Goal: Transaction & Acquisition: Register for event/course

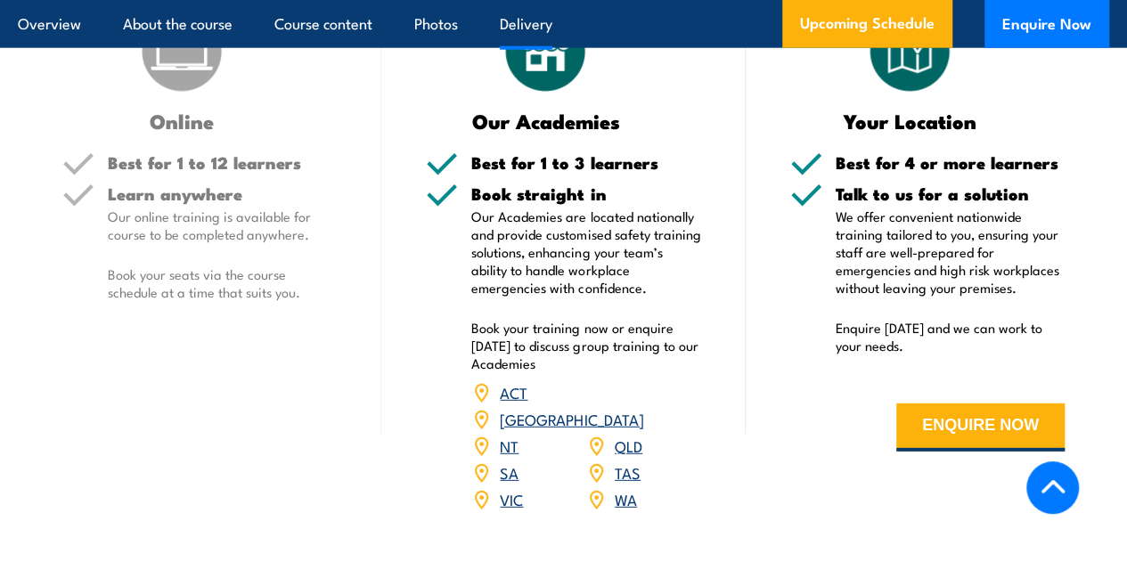
scroll to position [2317, 0]
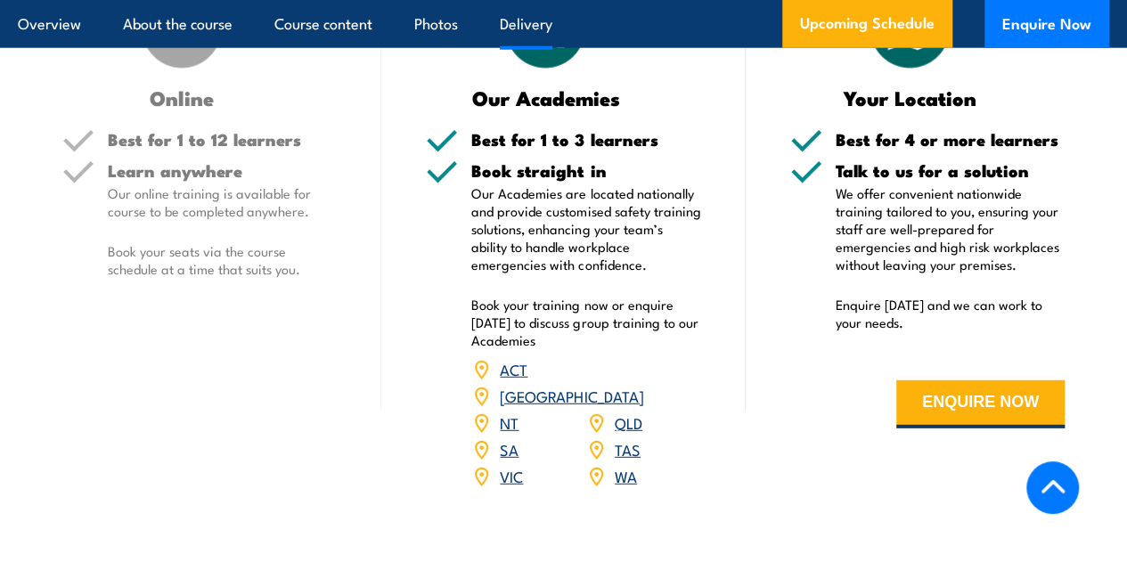
click at [633, 421] on link "QLD" at bounding box center [629, 422] width 28 height 21
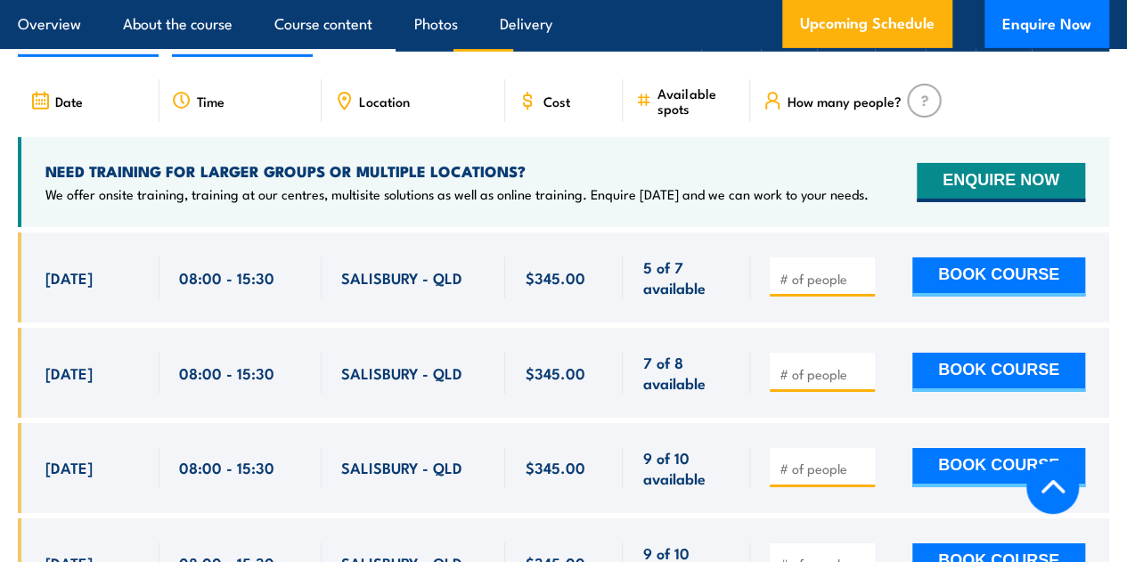
scroll to position [3033, 0]
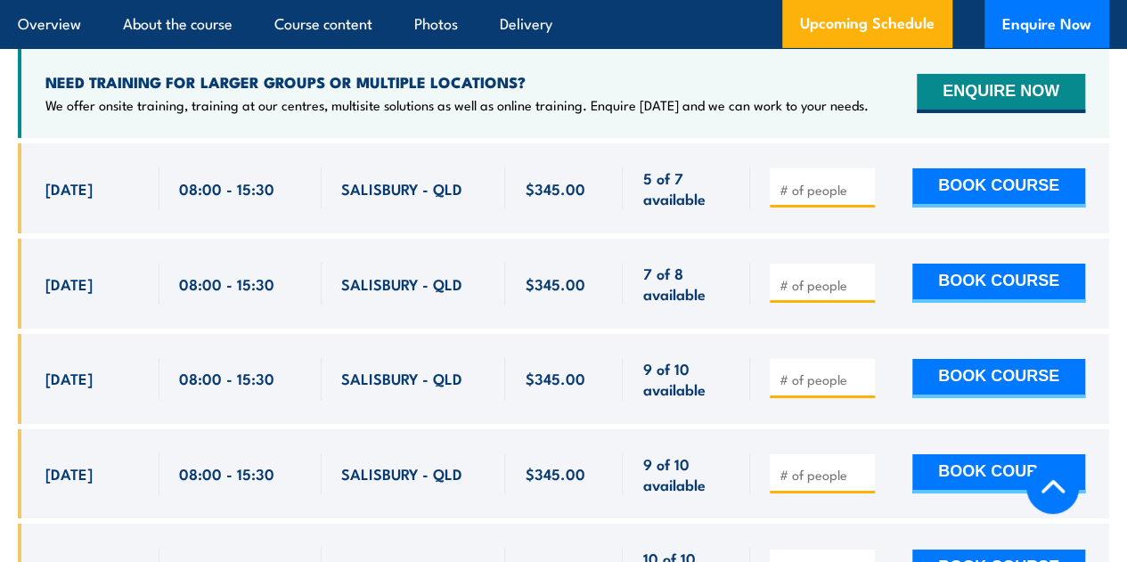
click at [483, 385] on div "SALISBURY - QLD" at bounding box center [413, 379] width 145 height 42
type input "1"
click at [865, 371] on input "1" at bounding box center [824, 380] width 89 height 18
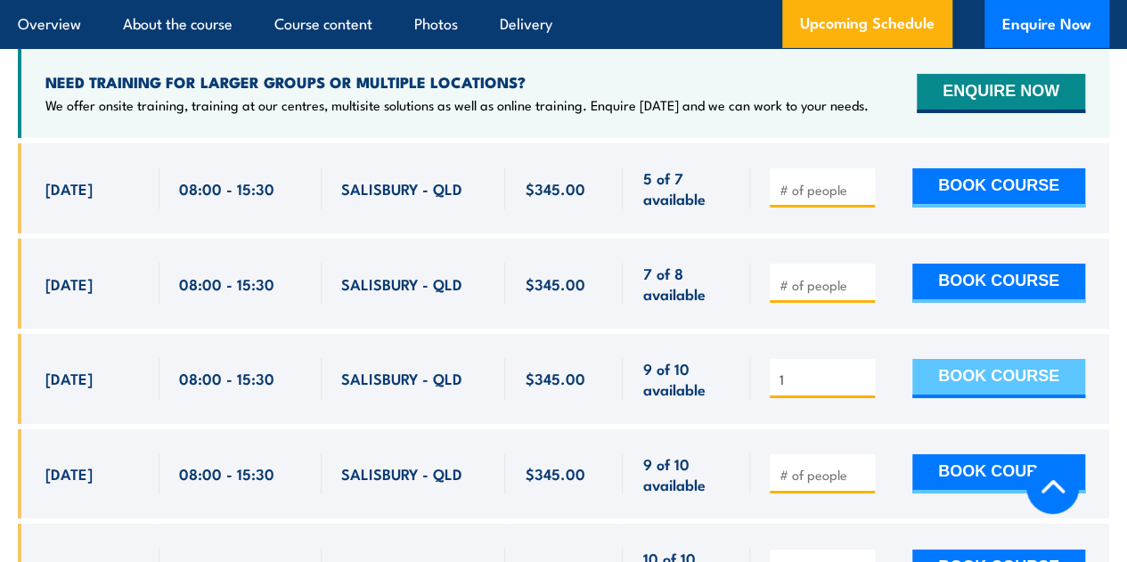
click at [1053, 364] on button "BOOK COURSE" at bounding box center [998, 378] width 173 height 39
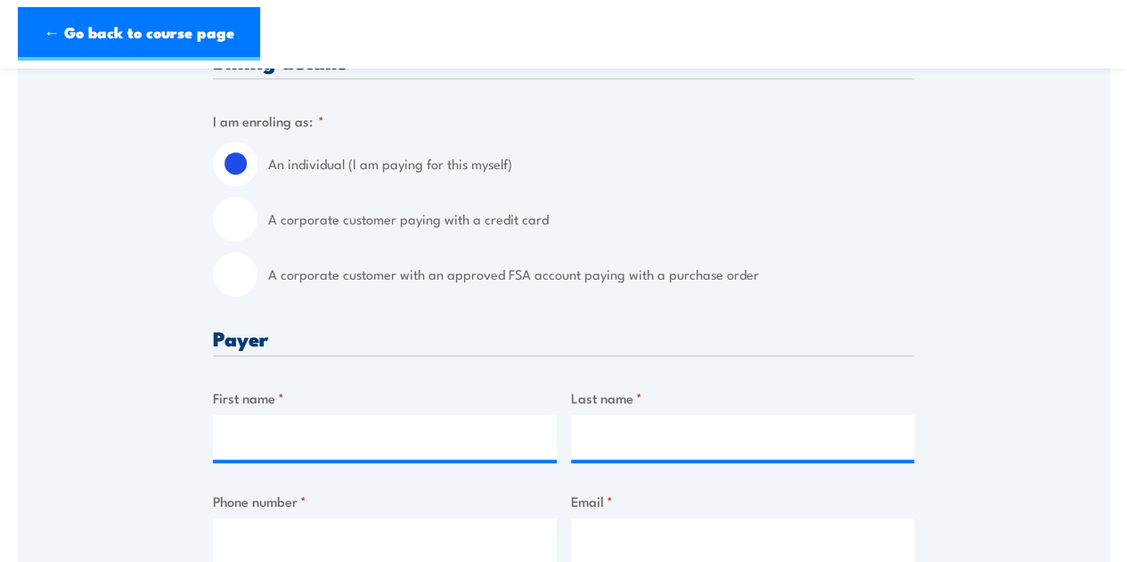
scroll to position [446, 0]
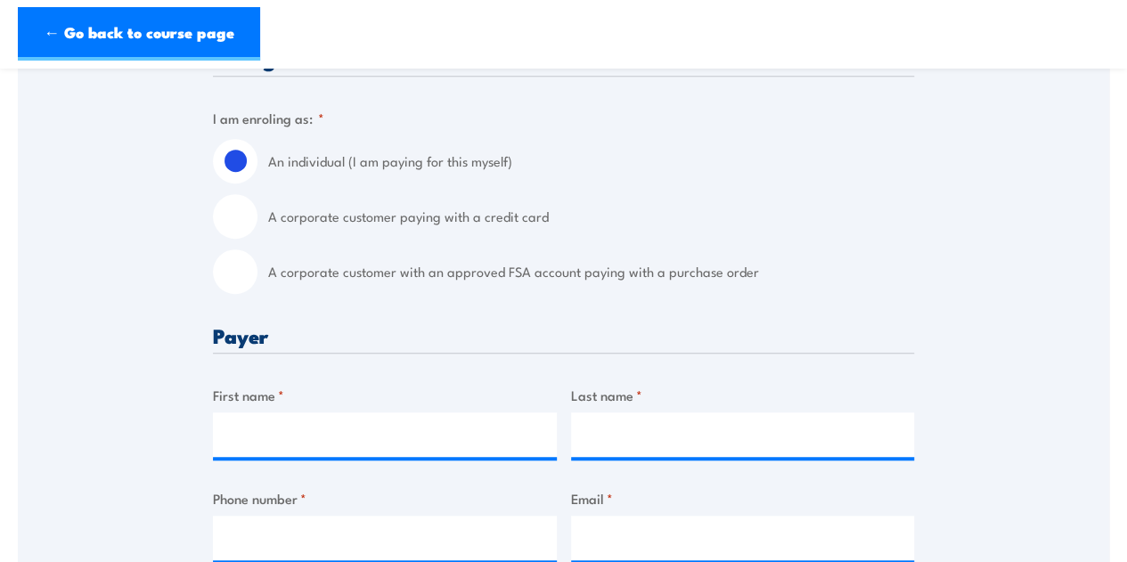
click at [218, 217] on input "A corporate customer paying with a credit card" at bounding box center [235, 216] width 45 height 45
radio input "true"
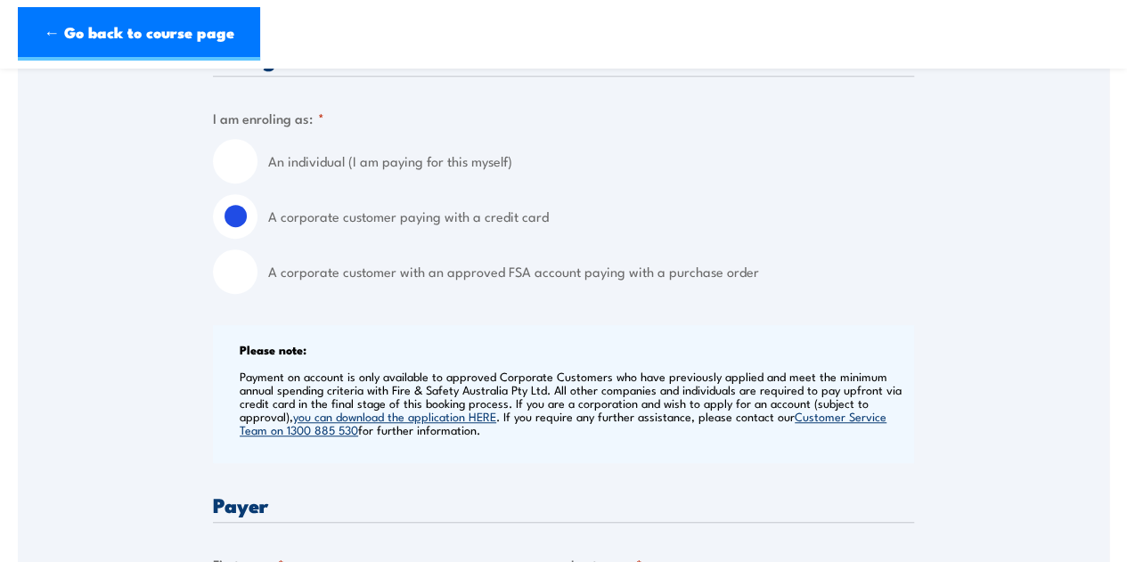
click at [241, 154] on input "An individual (I am paying for this myself)" at bounding box center [235, 161] width 45 height 45
radio input "true"
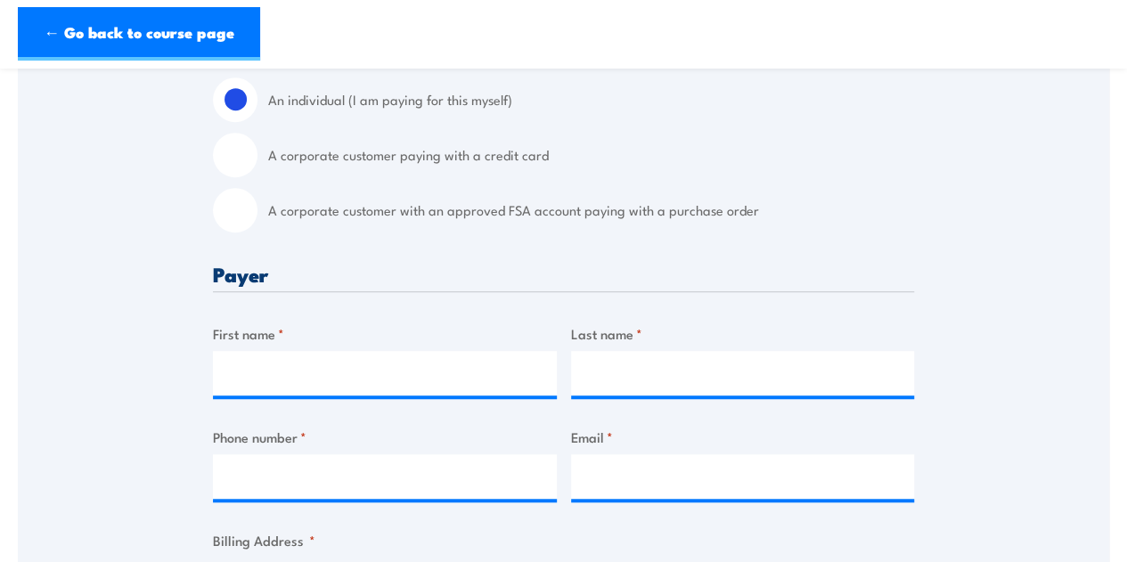
scroll to position [535, 0]
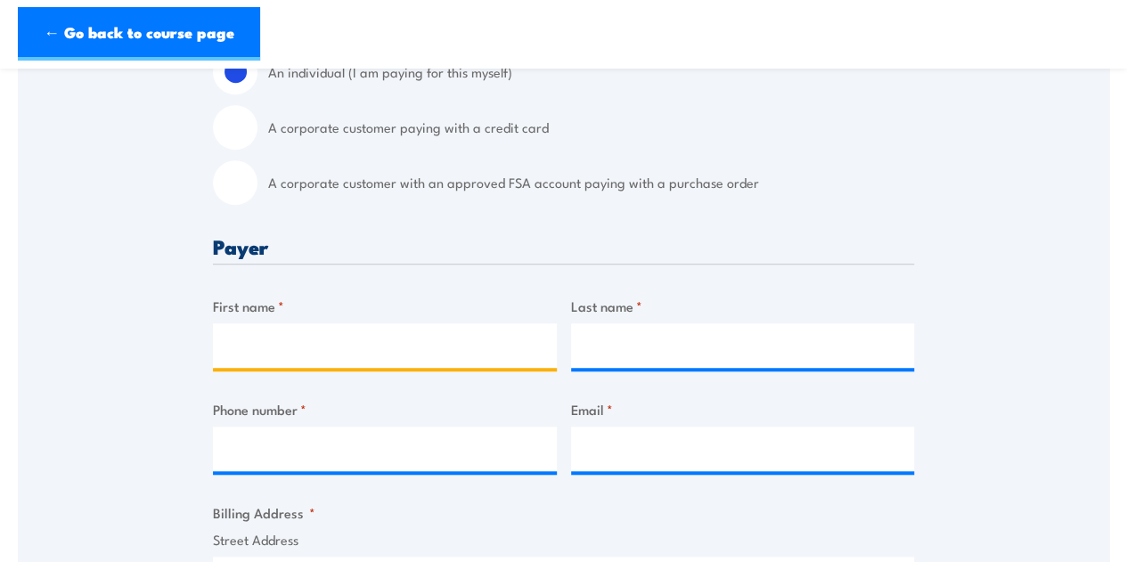
click at [342, 347] on input "First name *" at bounding box center [385, 345] width 344 height 45
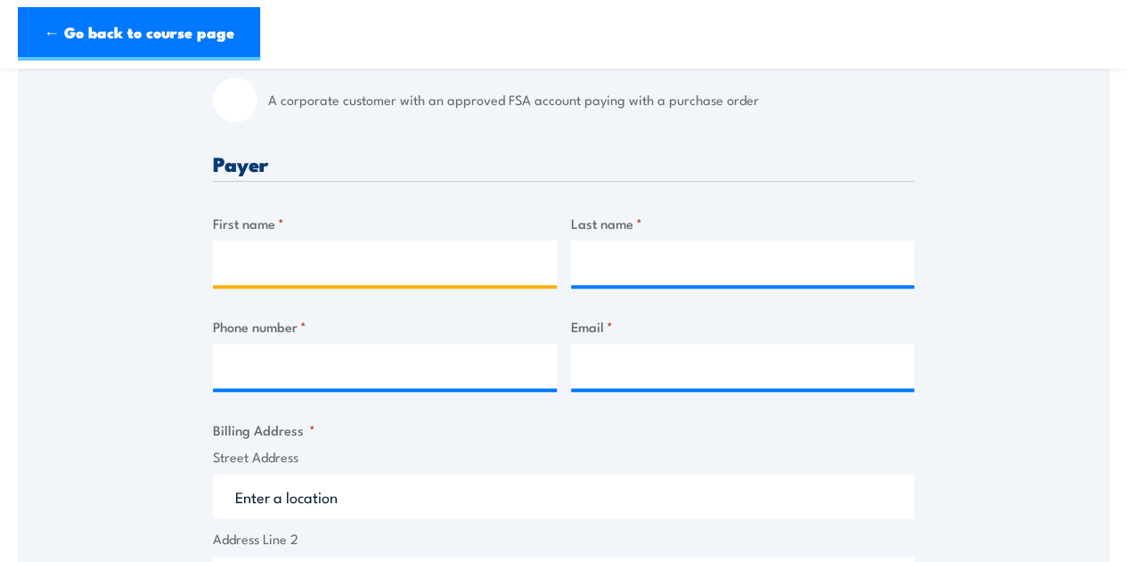
scroll to position [624, 0]
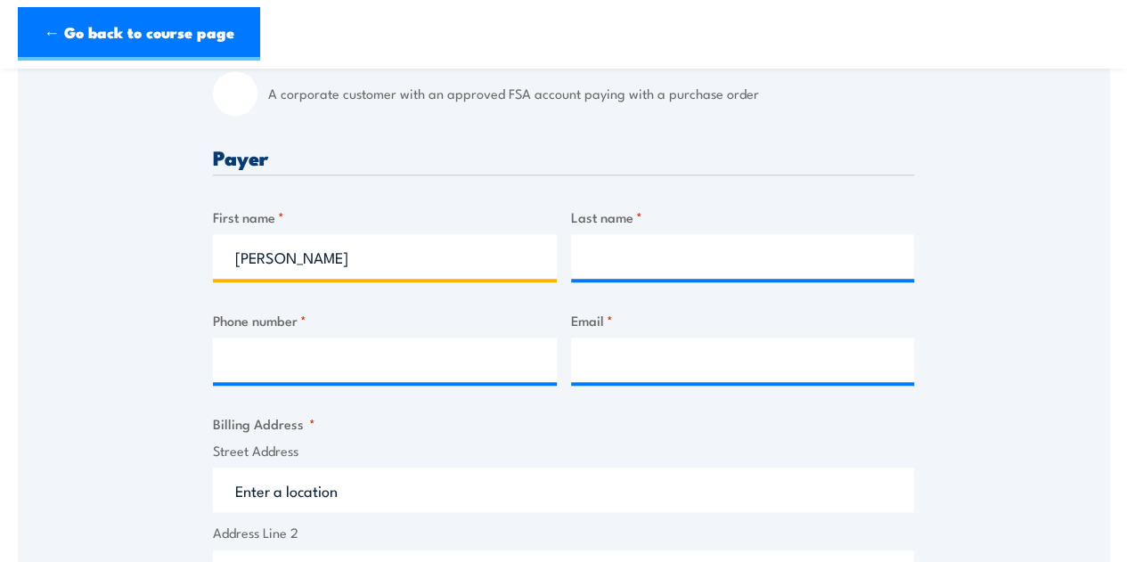
type input "Emilio"
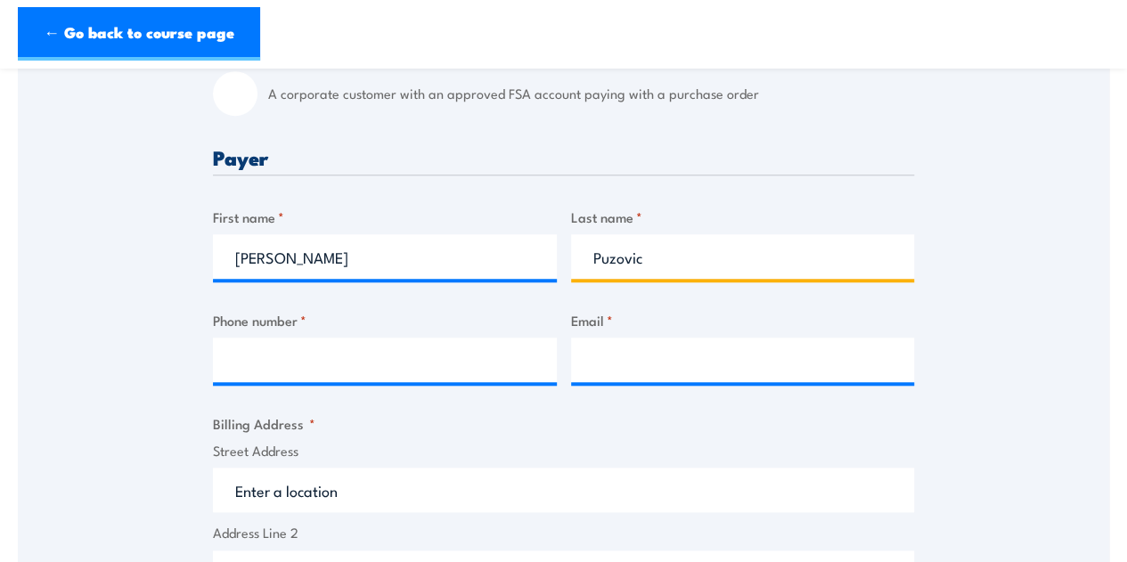
type input "Puzovic"
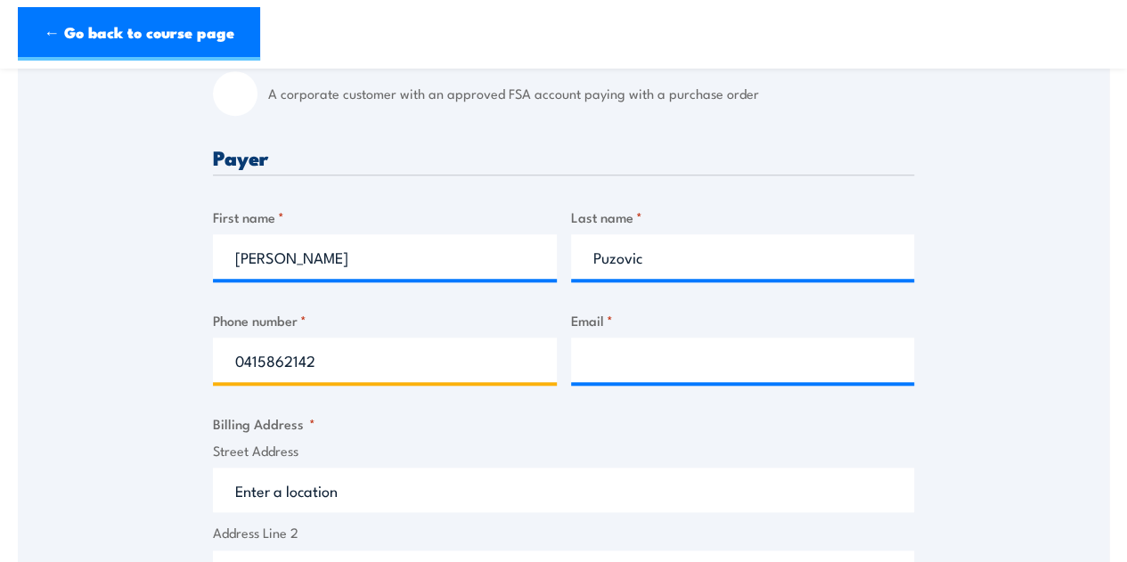
type input "0415862142"
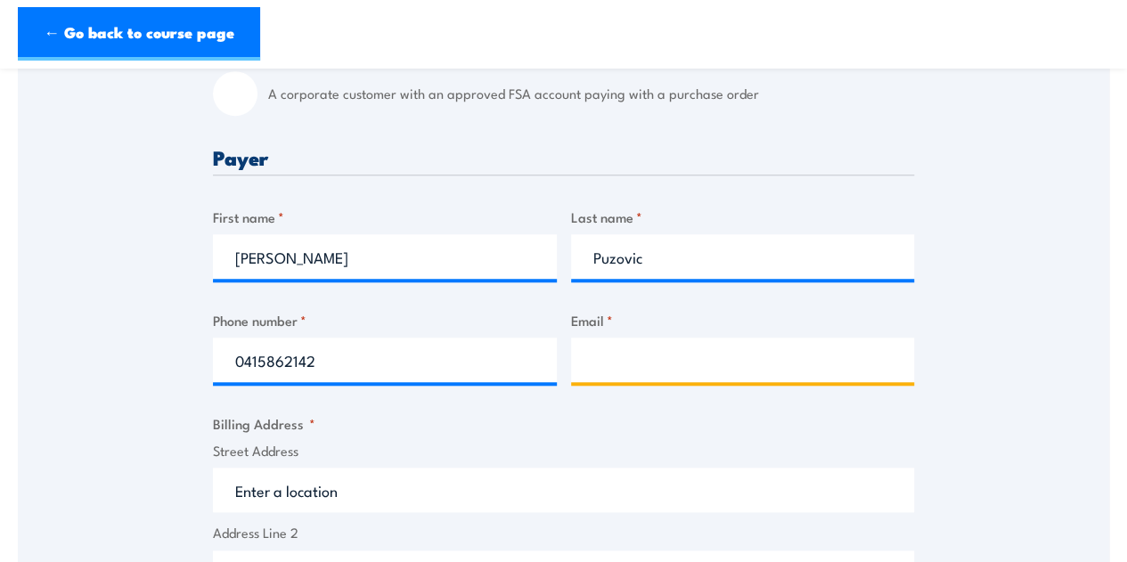
click at [661, 372] on input "Email *" at bounding box center [743, 360] width 344 height 45
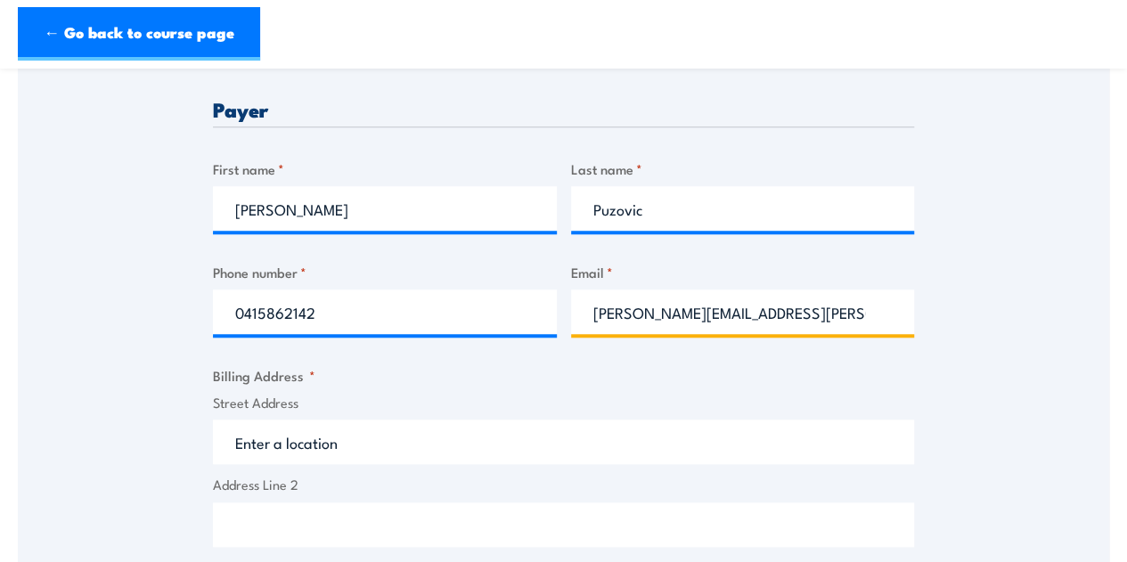
scroll to position [713, 0]
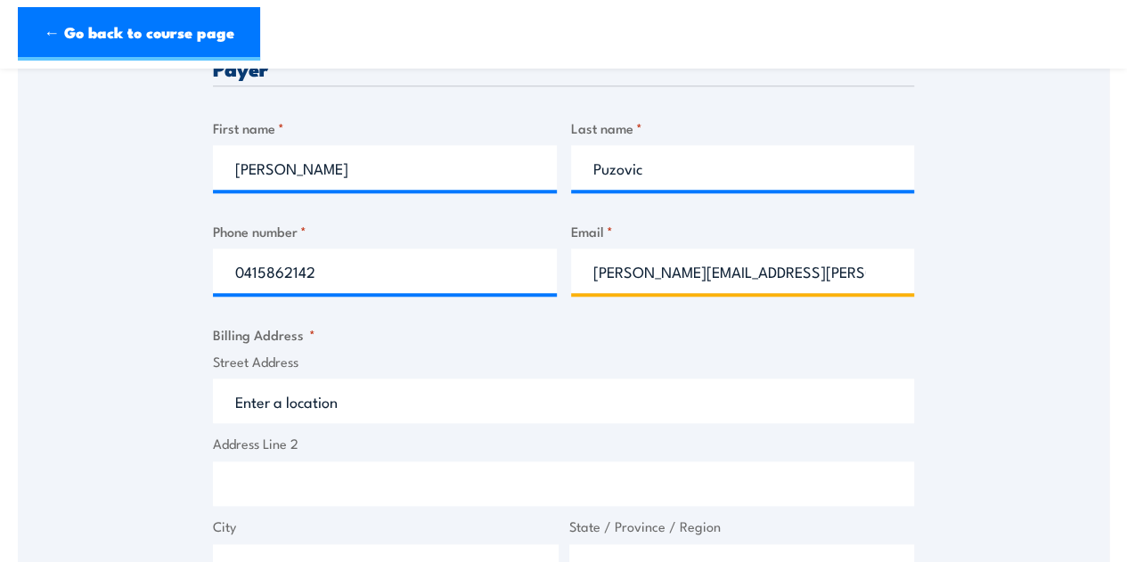
type input "mayrena.hernandez@muvelogistics.com"
click at [325, 405] on input "Street Address" at bounding box center [563, 401] width 701 height 45
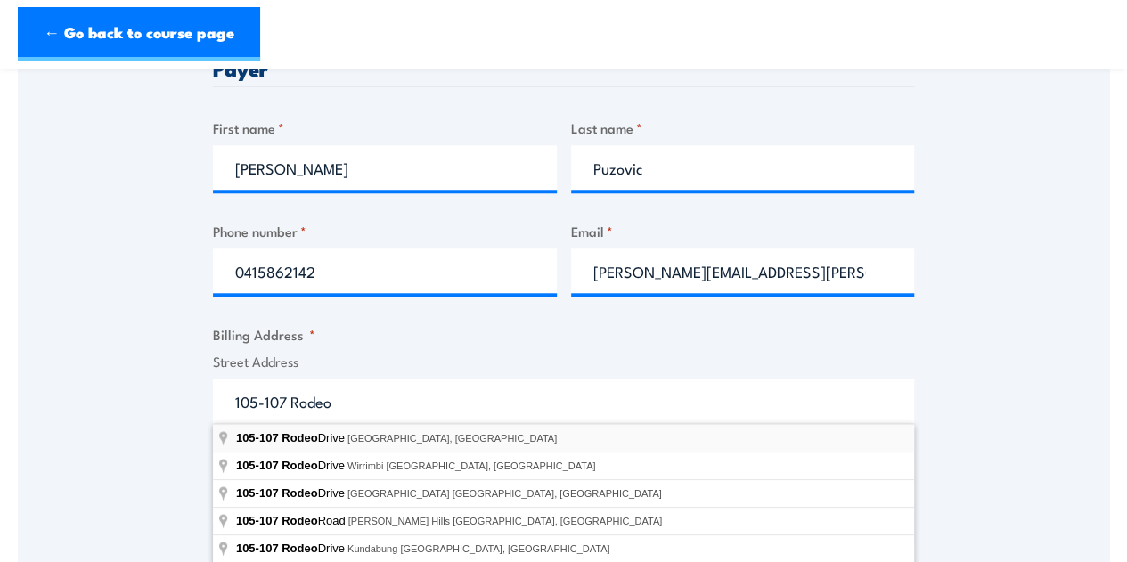
type input "105-107 Rodeo Drive, Dandenong South VIC, Australia"
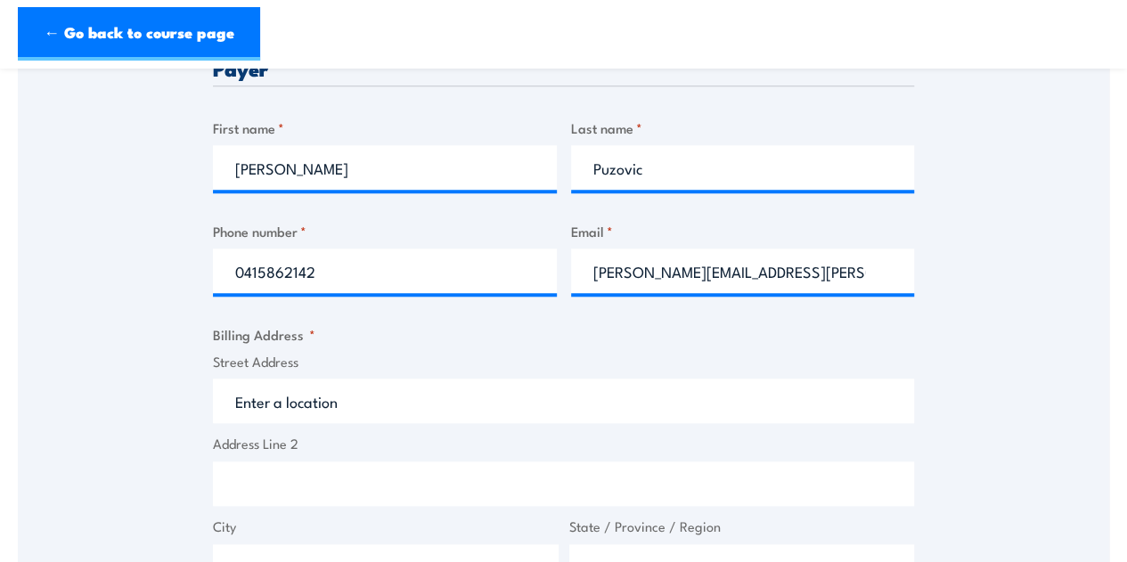
type input "105-107 Rodeo Dr"
type input "Dandenong South"
type input "Victoria"
type input "3175"
select select "Australia"
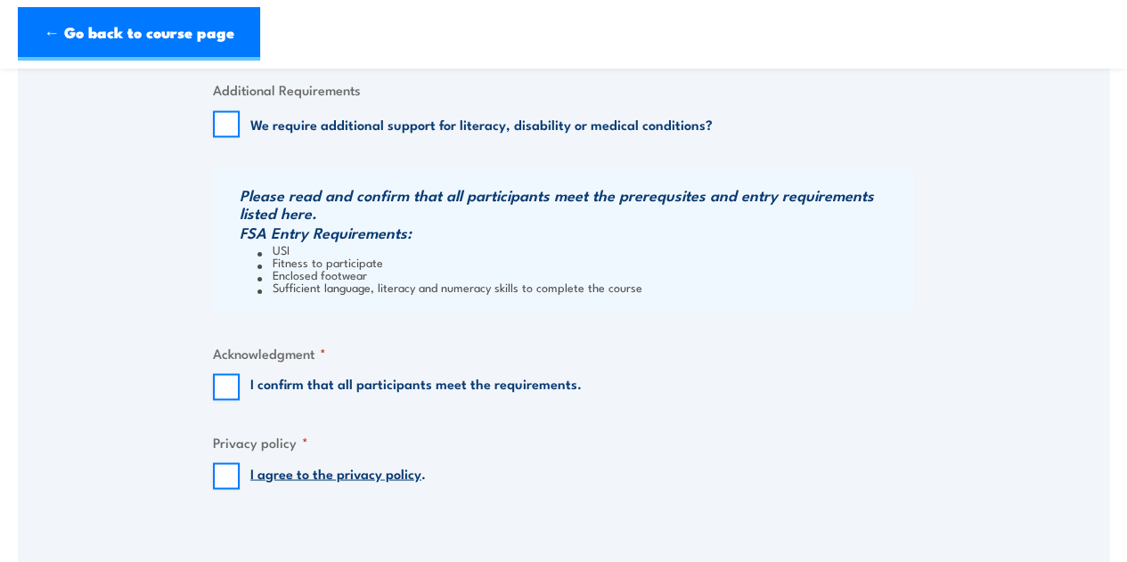
scroll to position [1426, 0]
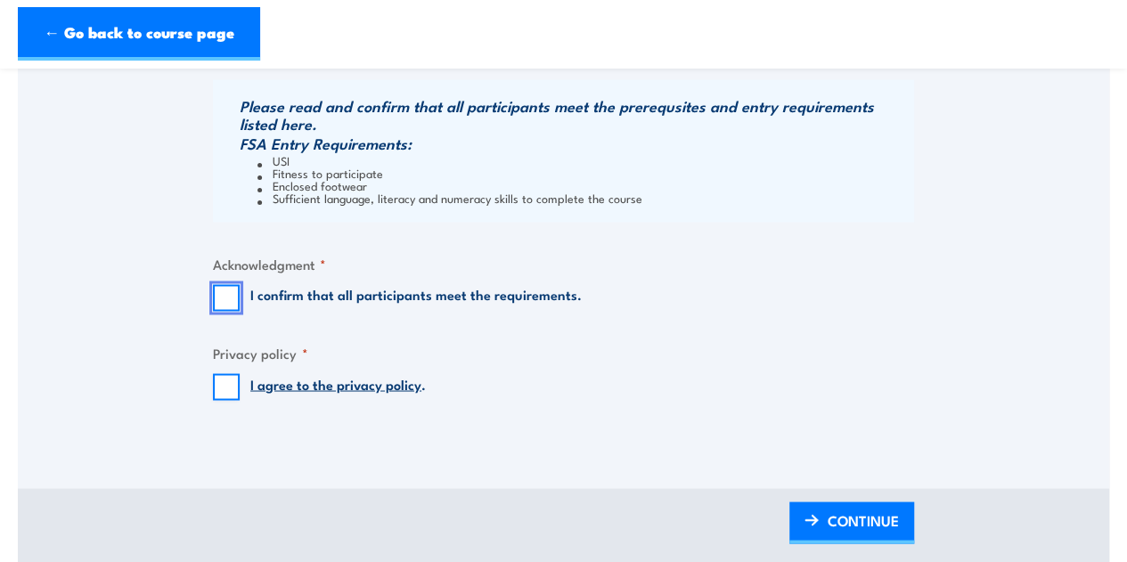
click at [232, 306] on input "I confirm that all participants meet the requirements." at bounding box center [226, 297] width 27 height 27
checkbox input "true"
click at [239, 388] on input "I agree to the privacy policy ." at bounding box center [226, 386] width 27 height 27
checkbox input "true"
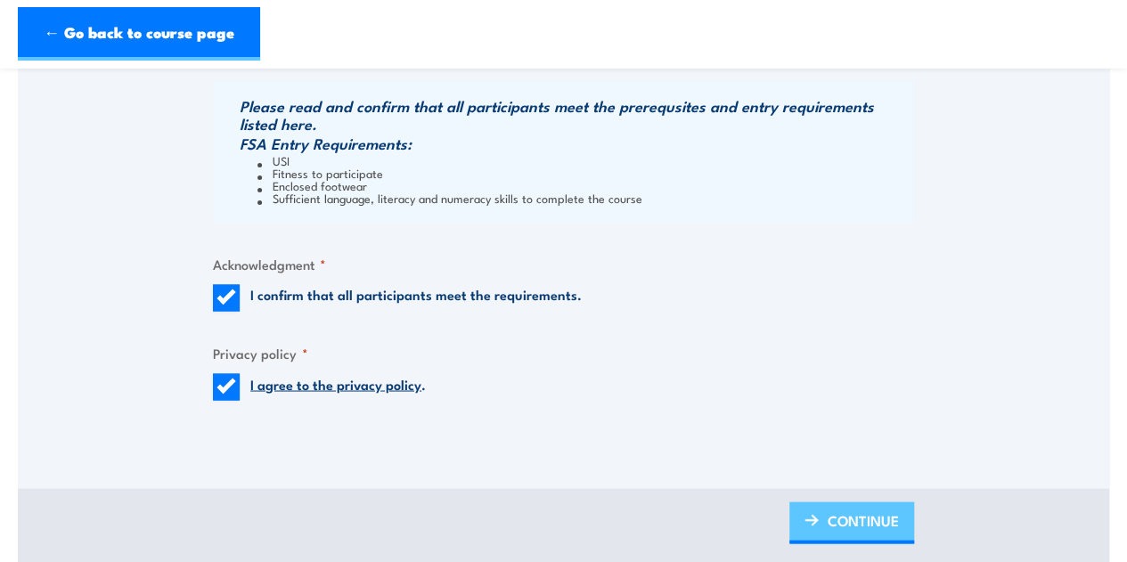
click at [880, 526] on span "CONTINUE" at bounding box center [863, 519] width 71 height 47
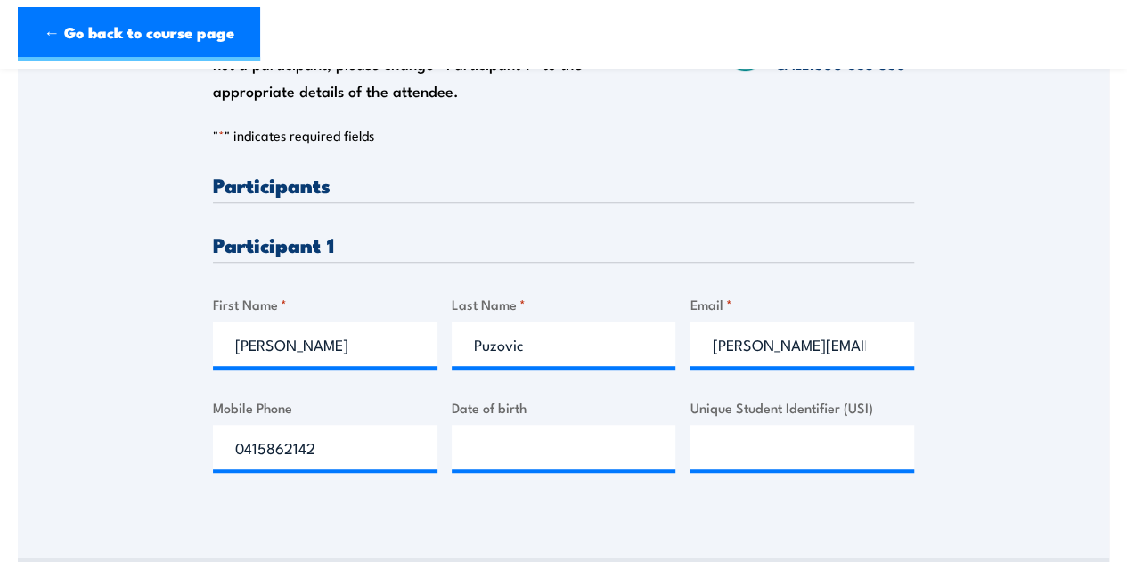
scroll to position [267, 0]
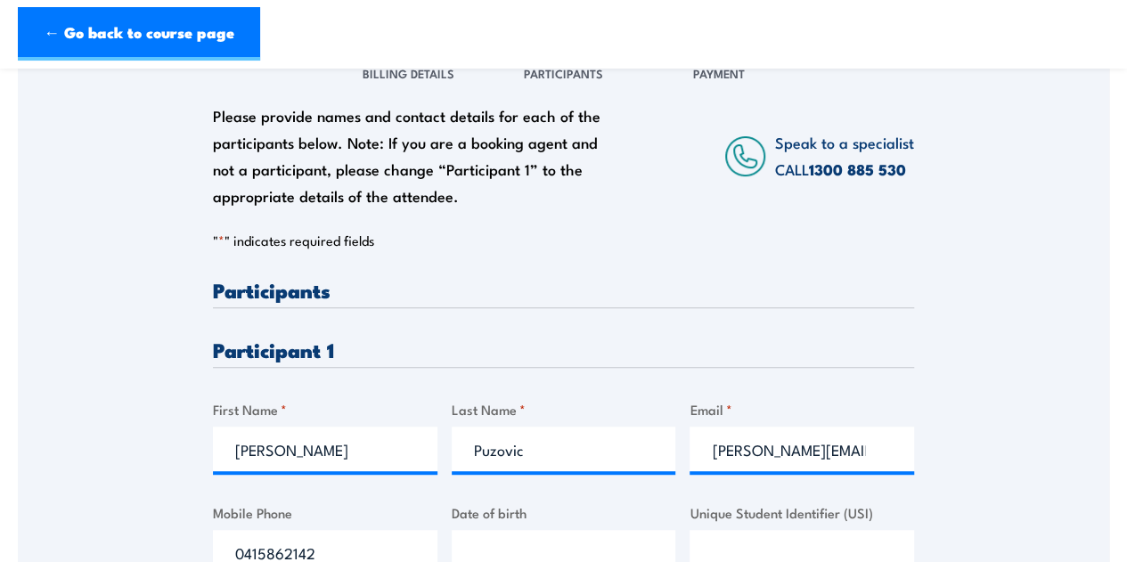
click at [298, 284] on h3 "Participants" at bounding box center [563, 290] width 701 height 20
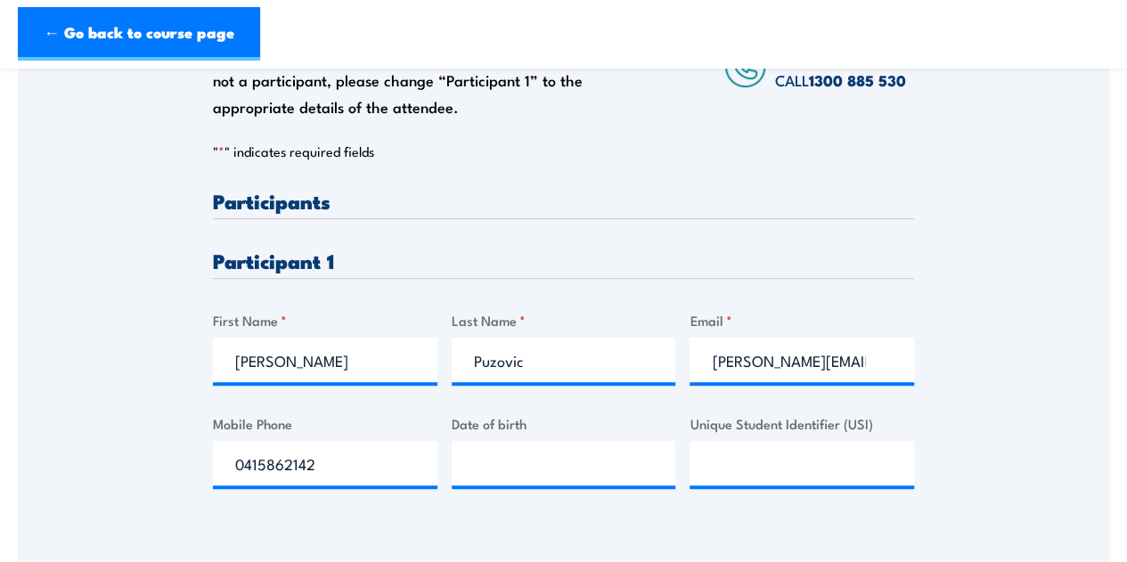
scroll to position [446, 0]
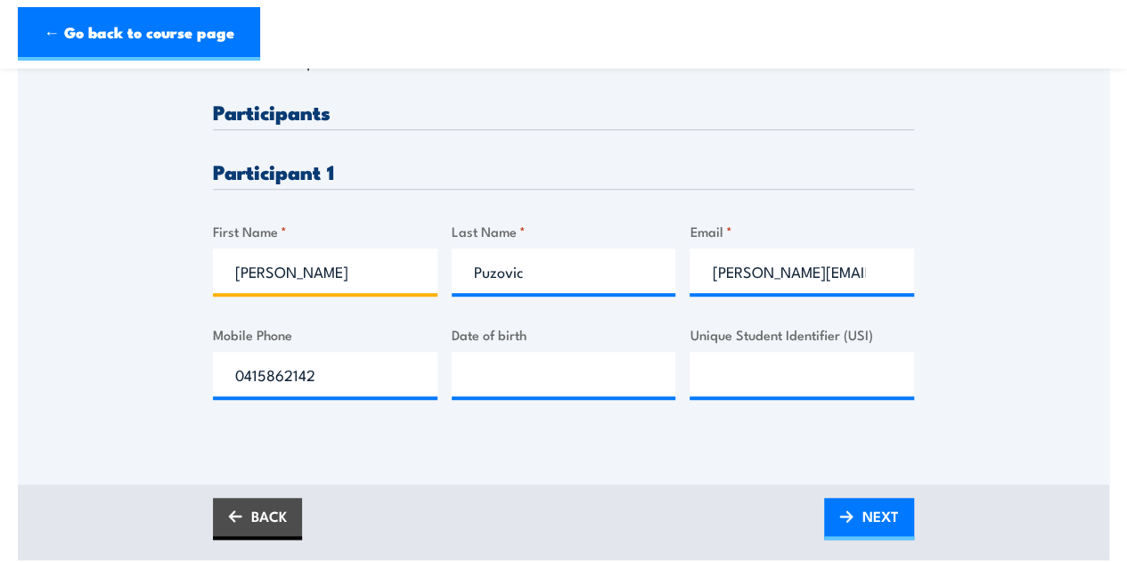
drag, startPoint x: 251, startPoint y: 285, endPoint x: 184, endPoint y: 282, distance: 66.9
click at [184, 288] on div "Please provide names and contact details for each of the participants below. No…" at bounding box center [563, 148] width 1091 height 573
type input "Damien"
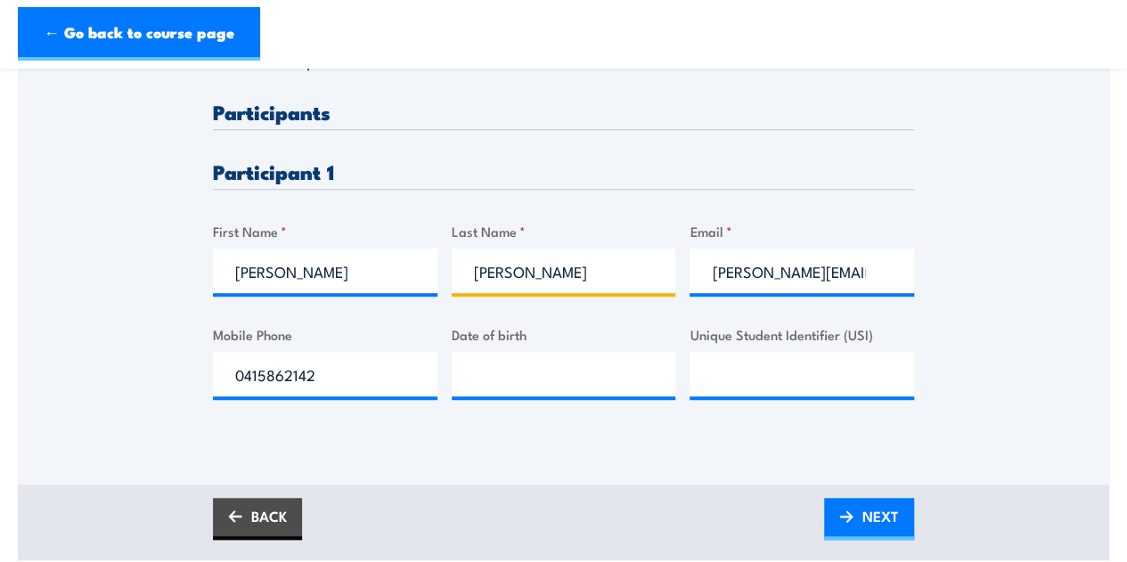
type input "Teofilo"
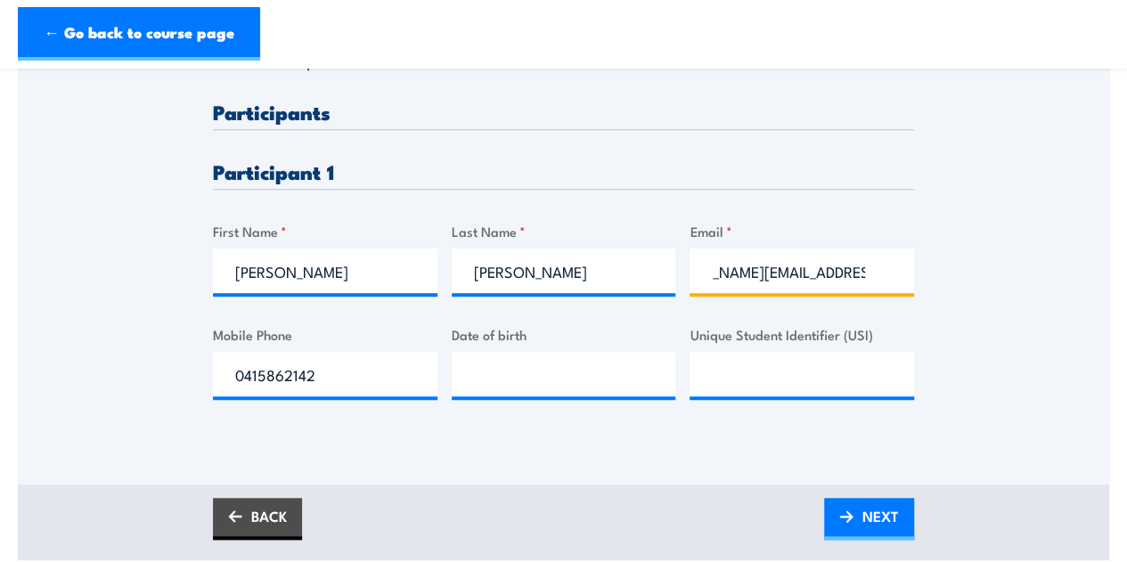
scroll to position [0, 73]
type input "damien.teofilo@muvelogistics.com"
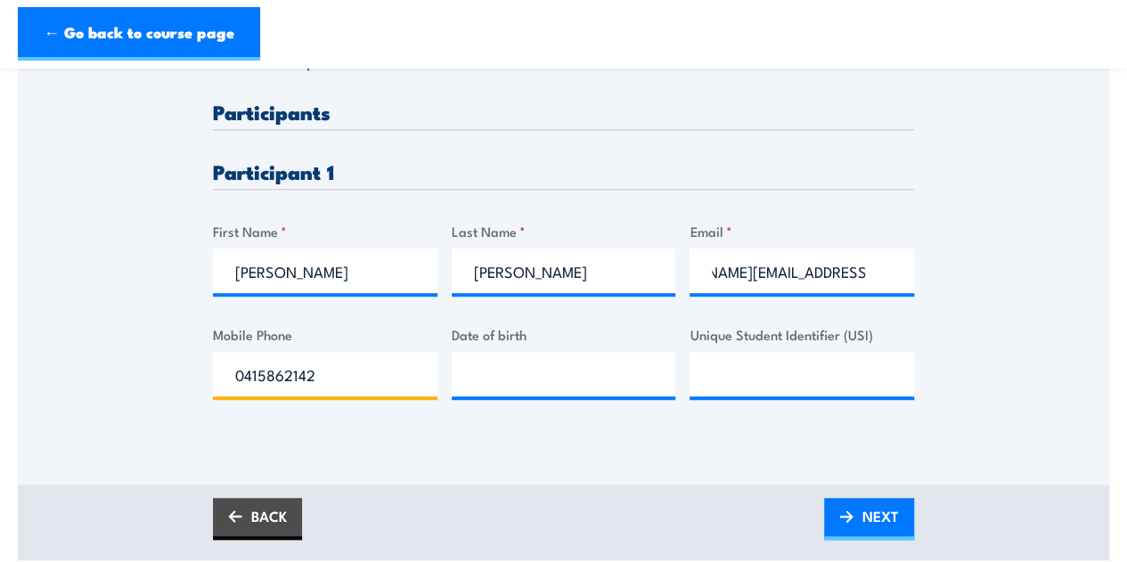
scroll to position [0, 0]
drag, startPoint x: 340, startPoint y: 362, endPoint x: 188, endPoint y: 370, distance: 152.6
click at [188, 370] on div "Please provide names and contact details for each of the participants below. No…" at bounding box center [563, 148] width 1091 height 573
type input "0449927855"
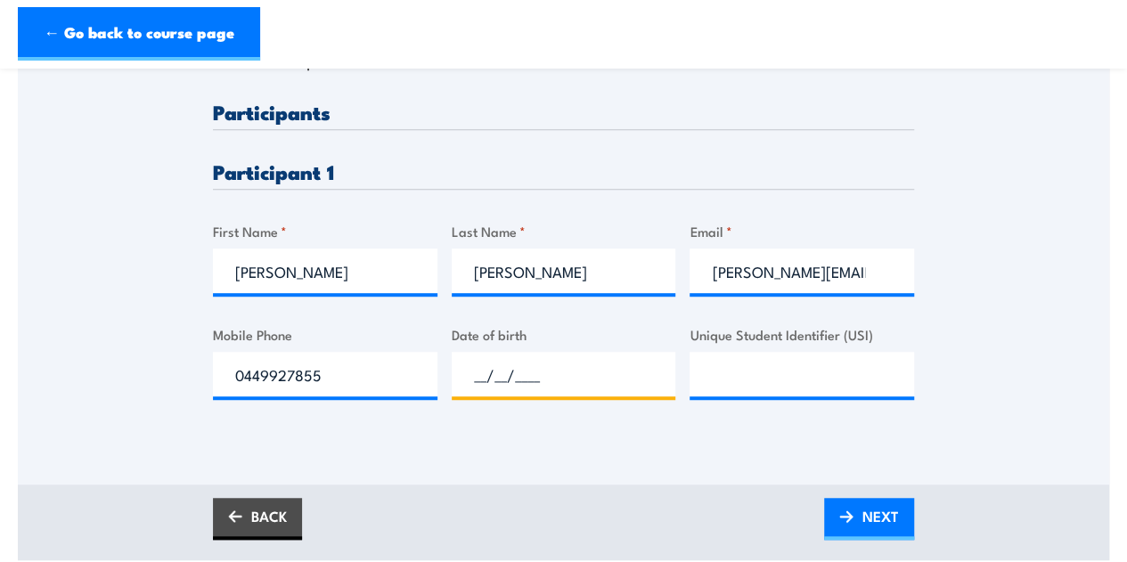
click at [567, 364] on input "__/__/____" at bounding box center [564, 374] width 225 height 45
type input "05/08/1988"
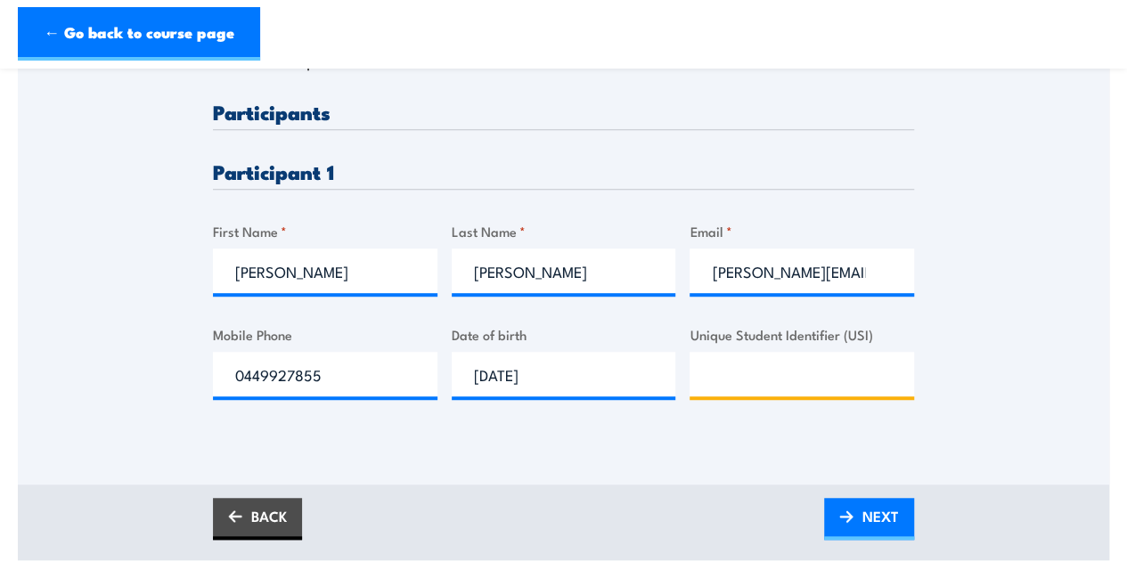
click at [734, 379] on input "Unique Student Identifier (USI)" at bounding box center [802, 374] width 225 height 45
click at [799, 382] on input "Unique Student Identifier (USI)" at bounding box center [802, 374] width 225 height 45
paste input "Z3YUB3BS9Y"
type input "Z3YUB3BS9Y"
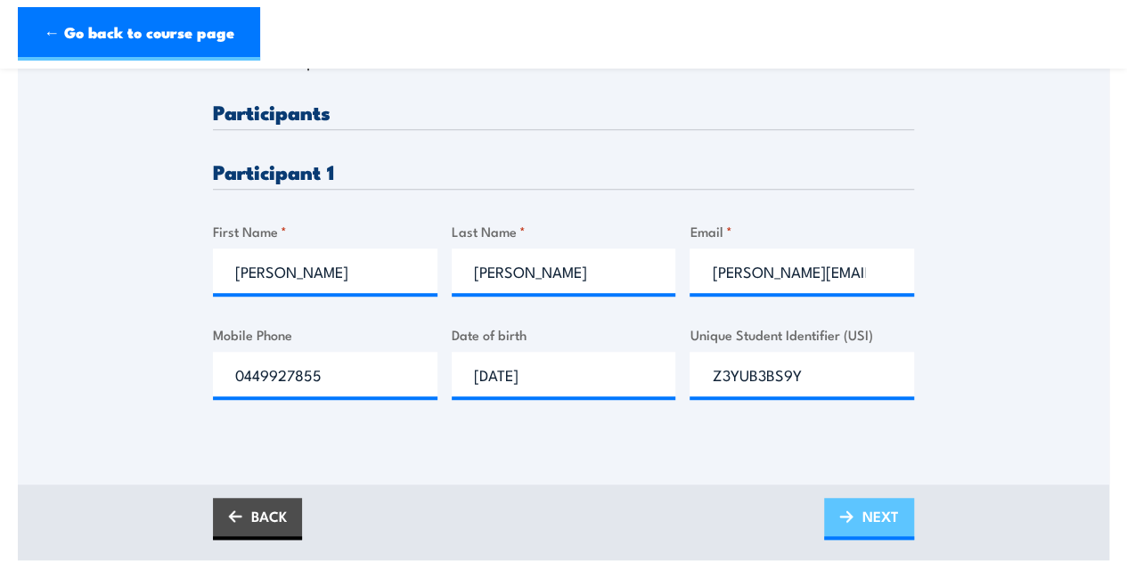
click at [873, 518] on span "NEXT" at bounding box center [881, 516] width 37 height 47
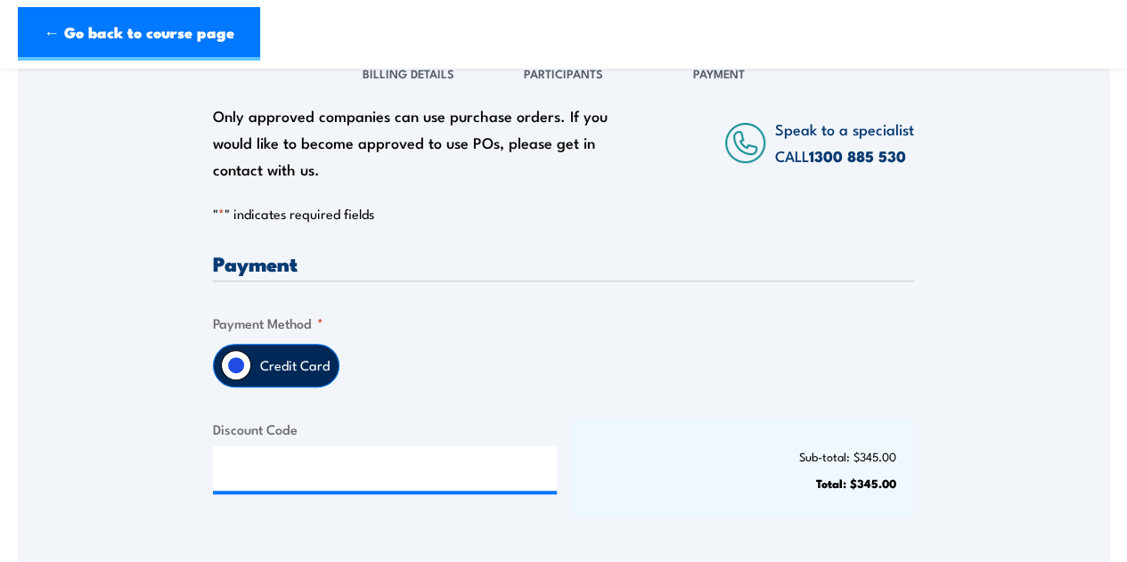
scroll to position [356, 0]
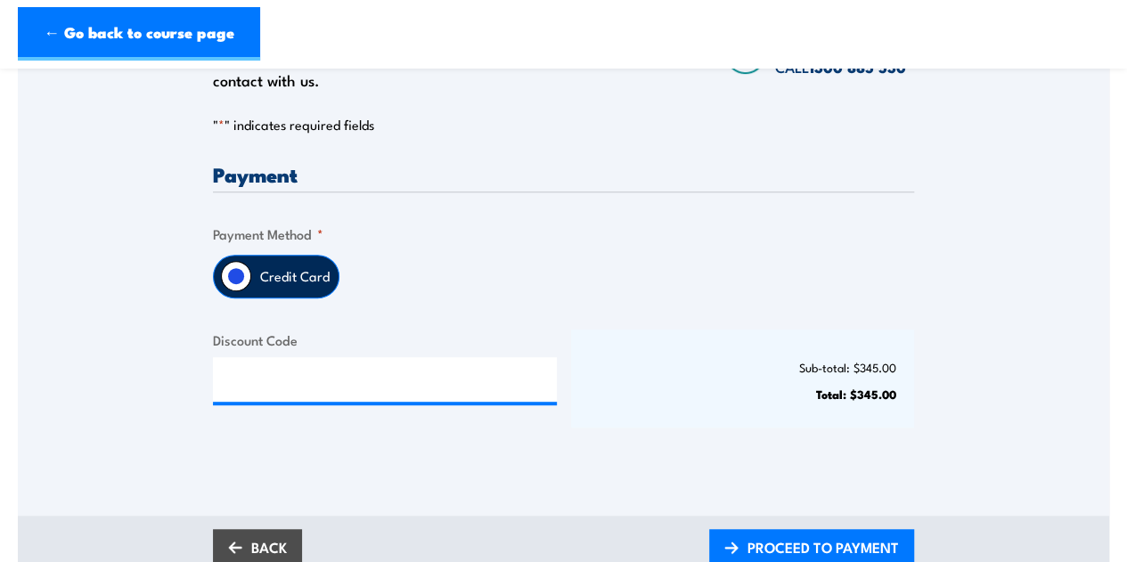
drag, startPoint x: 825, startPoint y: 533, endPoint x: 669, endPoint y: 493, distance: 161.0
click at [825, 533] on span "PROCEED TO PAYMENT" at bounding box center [823, 547] width 151 height 47
